Goal: Navigation & Orientation: Find specific page/section

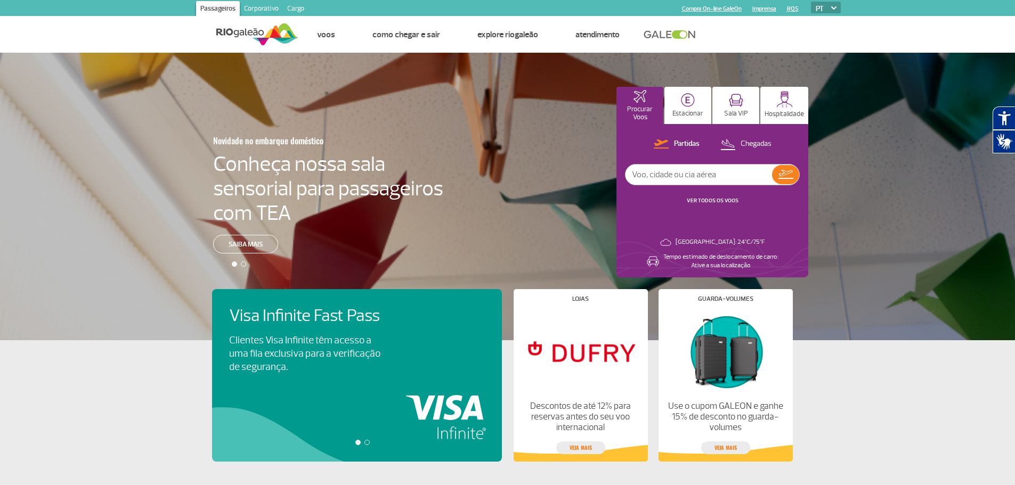
click at [855, 58] on div "Novidade no embarque doméstico Conheça nossa sala sensorial para passageiros co…" at bounding box center [507, 197] width 1015 height 288
click at [794, 9] on link "RQS" at bounding box center [793, 8] width 12 height 7
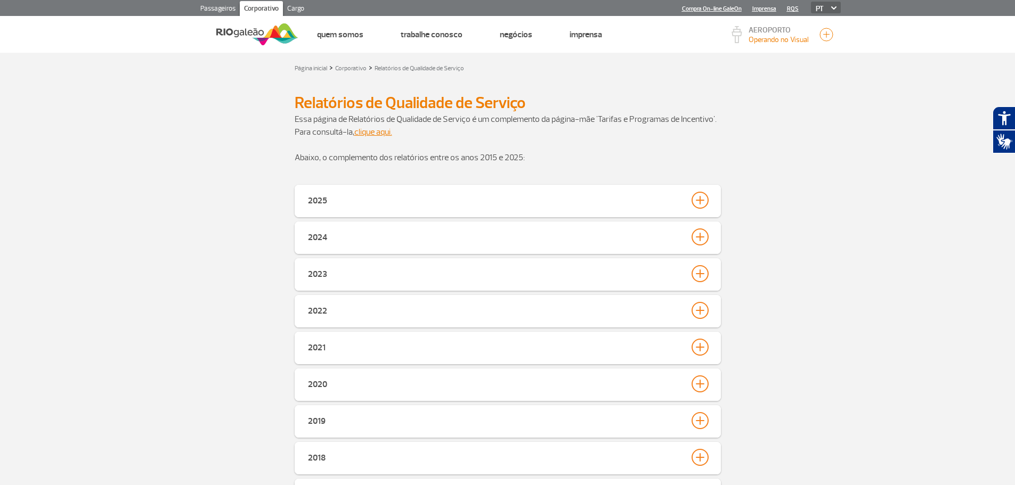
click at [765, 10] on link "Imprensa" at bounding box center [764, 8] width 24 height 7
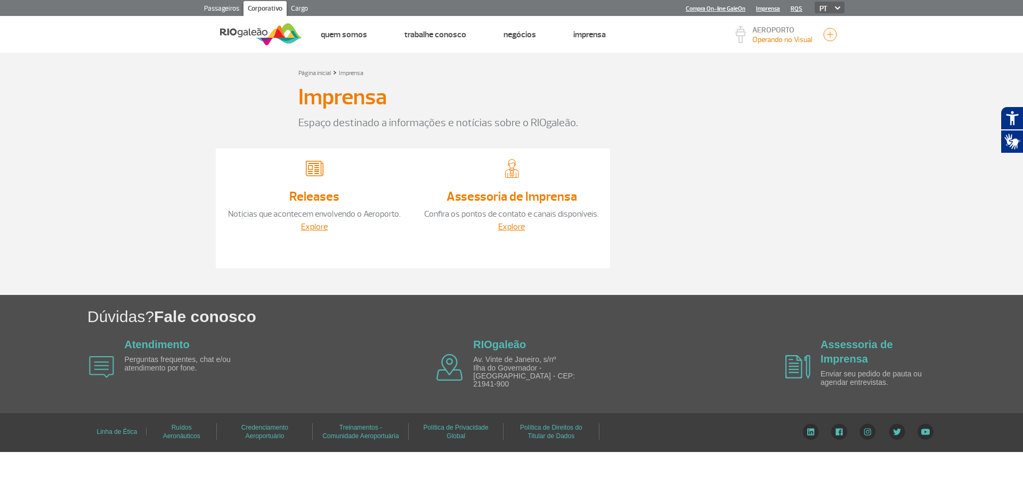
click at [729, 9] on link "Compra On-line GaleOn" at bounding box center [715, 8] width 60 height 7
drag, startPoint x: 979, startPoint y: 2, endPoint x: 756, endPoint y: 193, distance: 294.6
click at [756, 193] on div "Releases Notícias que acontecem envolvendo o Aeroporto. Explore Assessoria de I…" at bounding box center [511, 214] width 591 height 130
click at [837, 9] on div "PT ENG ESP" at bounding box center [823, 8] width 42 height 13
click at [837, 9] on img at bounding box center [837, 7] width 5 height 3
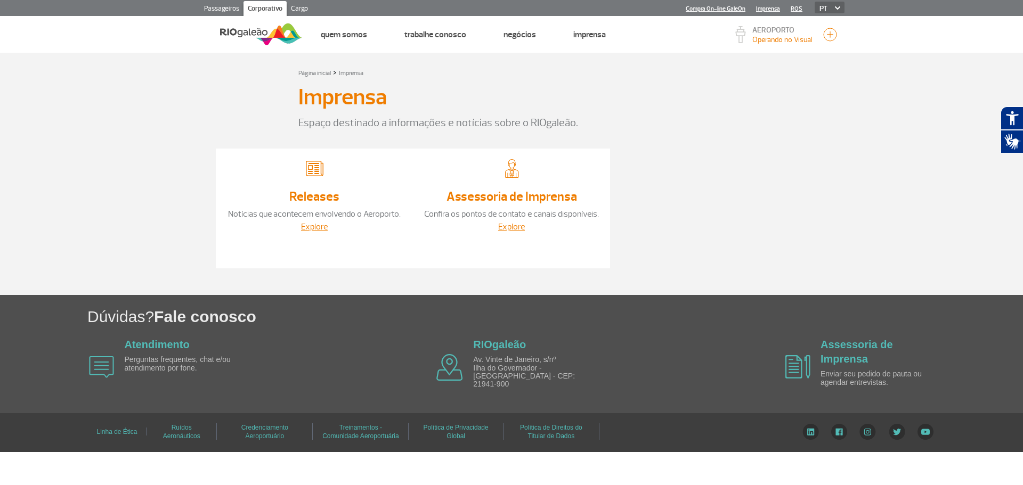
click at [235, 35] on img at bounding box center [261, 34] width 82 height 26
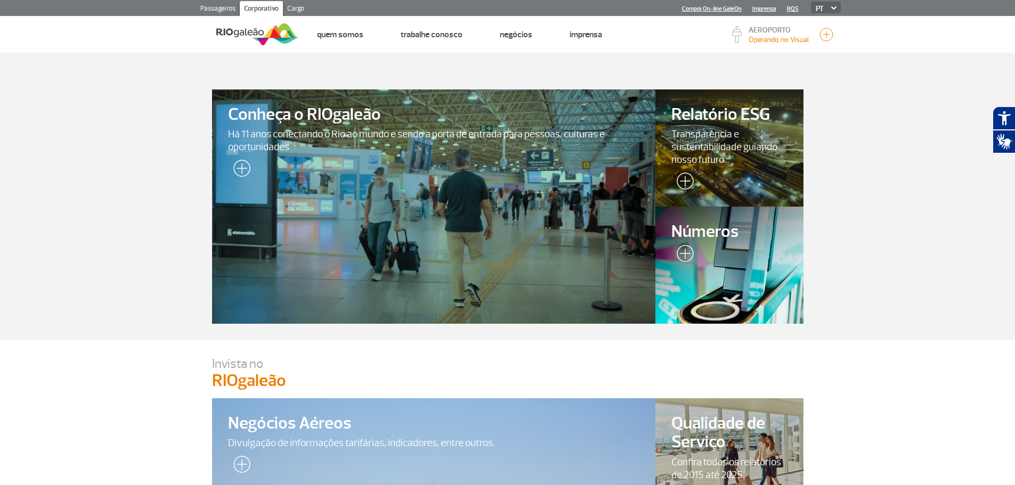
click at [298, 8] on link "Cargo" at bounding box center [296, 9] width 26 height 17
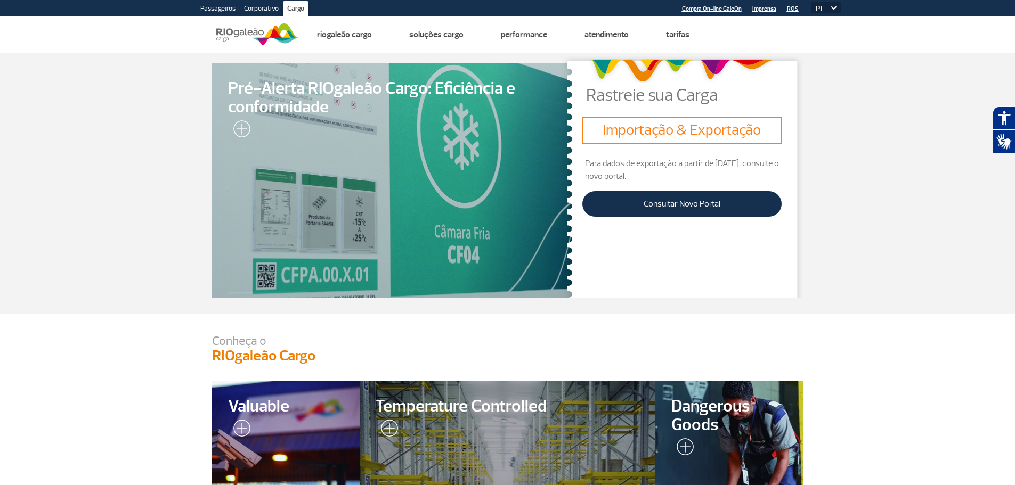
click at [669, 135] on h3 "Importação & Exportação" at bounding box center [681, 130] width 190 height 18
click at [666, 204] on link "Consultar Novo Portal" at bounding box center [681, 204] width 199 height 26
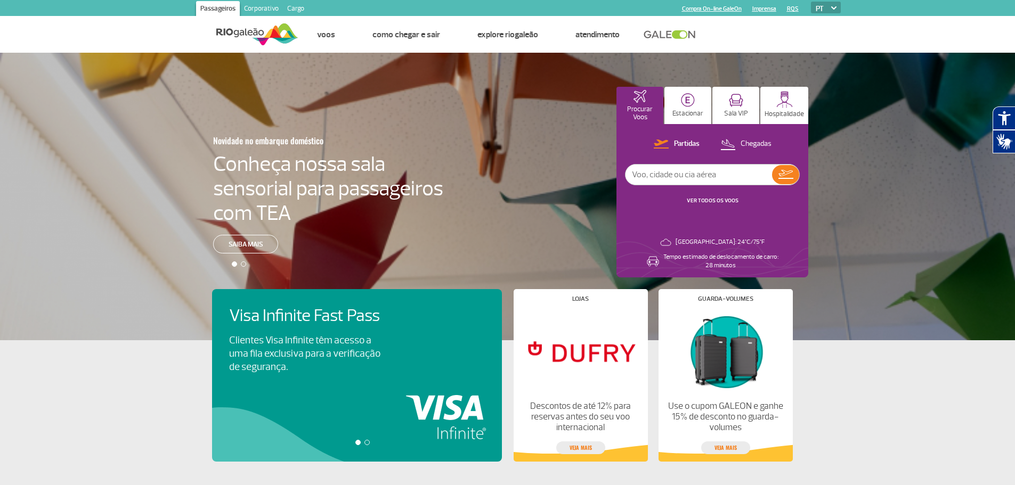
click at [300, 10] on link "Cargo" at bounding box center [296, 9] width 26 height 17
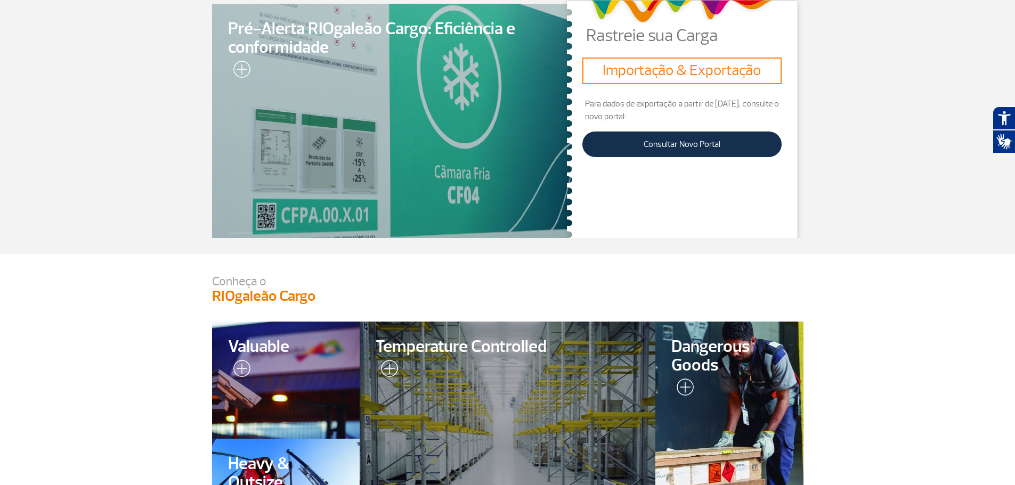
scroll to position [53, 0]
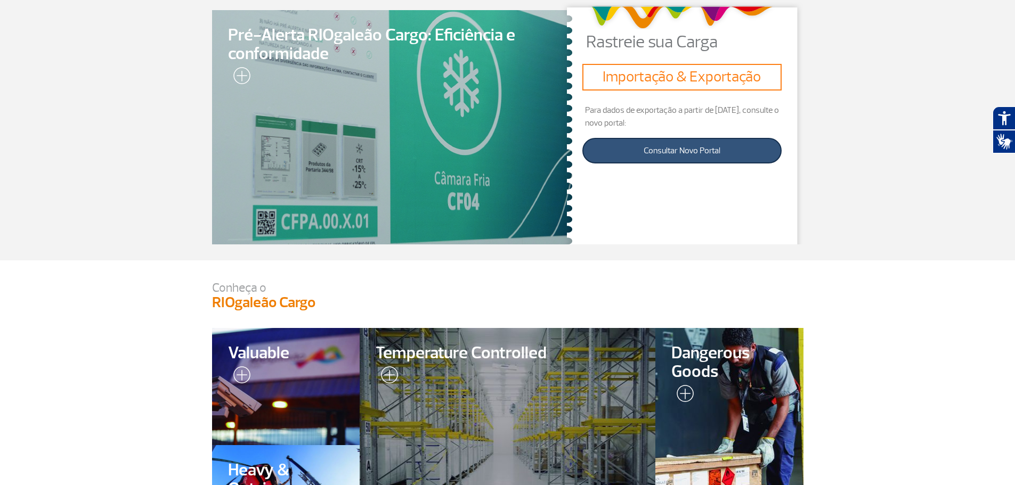
click at [670, 155] on link "Consultar Novo Portal" at bounding box center [681, 151] width 199 height 26
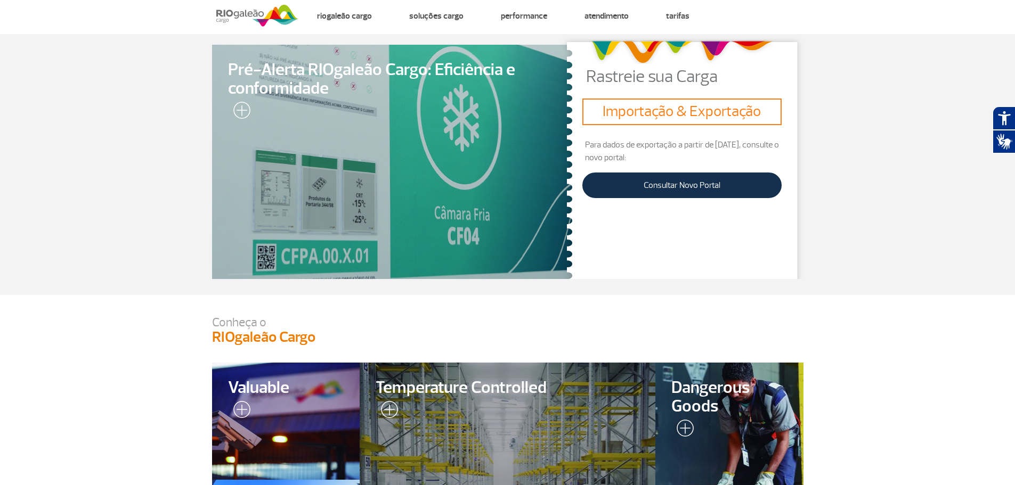
scroll to position [0, 0]
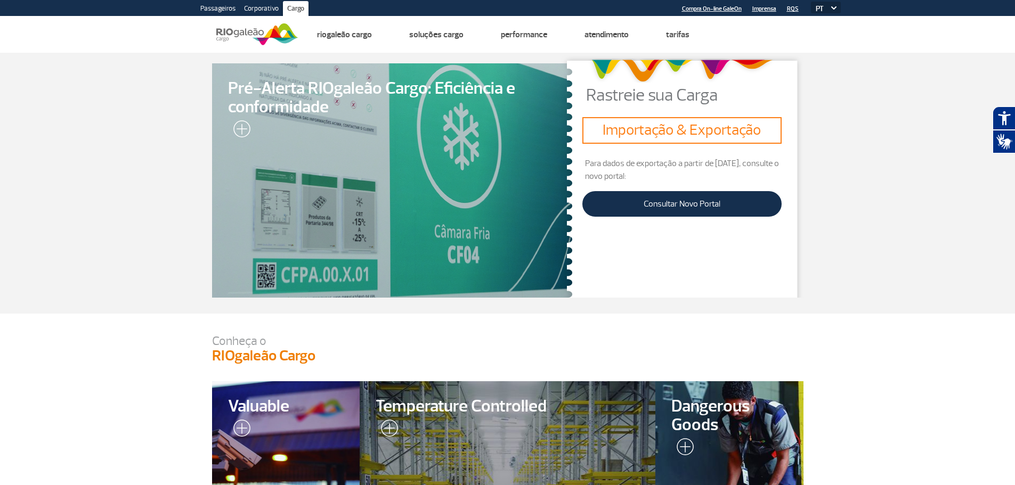
click at [836, 7] on img at bounding box center [833, 7] width 5 height 3
click at [832, 7] on img at bounding box center [833, 7] width 5 height 3
click at [822, 7] on select "PT ENG ESP" at bounding box center [826, 8] width 30 height 12
click at [789, 28] on ul "Página inicial Armazenagem e Capatazia Riogaleão Cargo Armazenagem e Capatazia …" at bounding box center [569, 35] width 542 height 36
click at [259, 6] on link "Corporativo" at bounding box center [261, 9] width 43 height 17
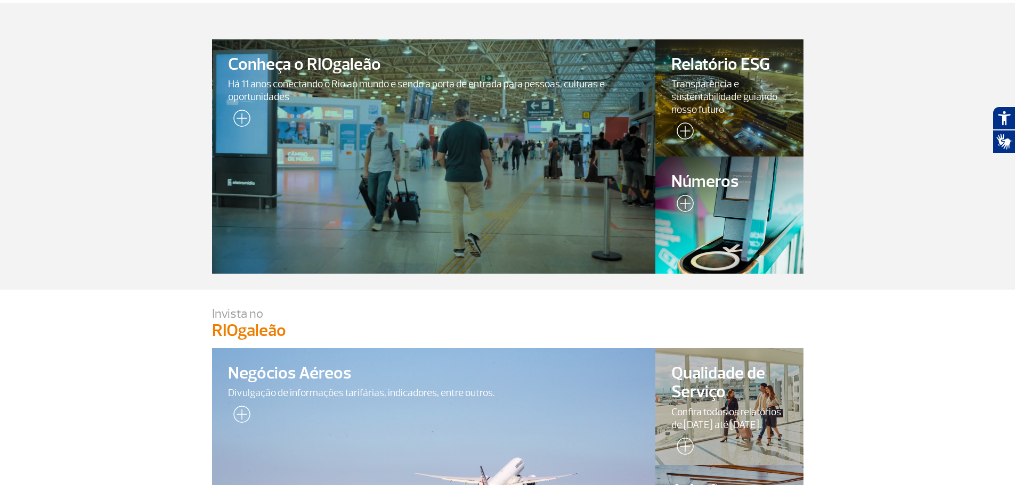
scroll to position [213, 0]
